Goal: Download file/media

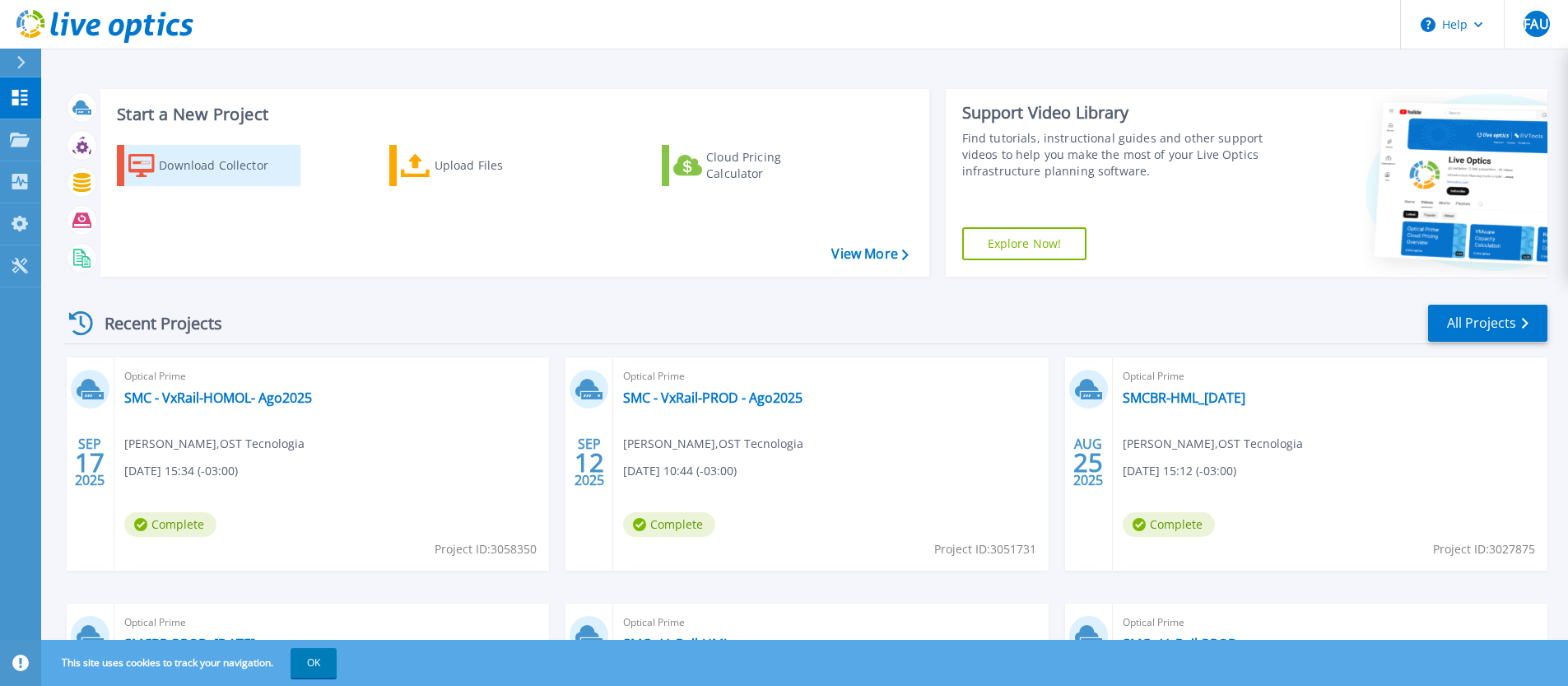
click at [218, 166] on div "Download Collector" at bounding box center [225, 165] width 132 height 33
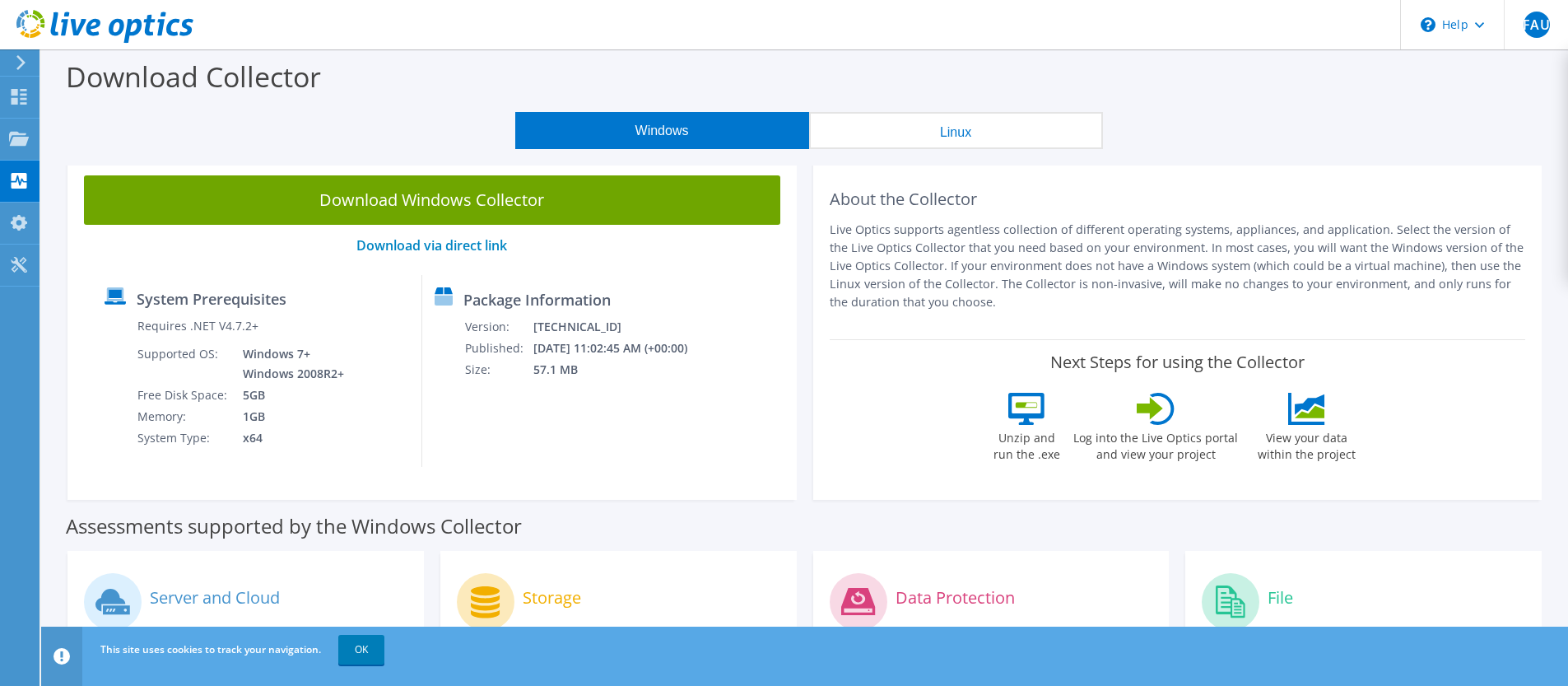
click at [593, 201] on link "Download Windows Collector" at bounding box center [431, 200] width 696 height 49
